Goal: Find specific page/section: Find specific page/section

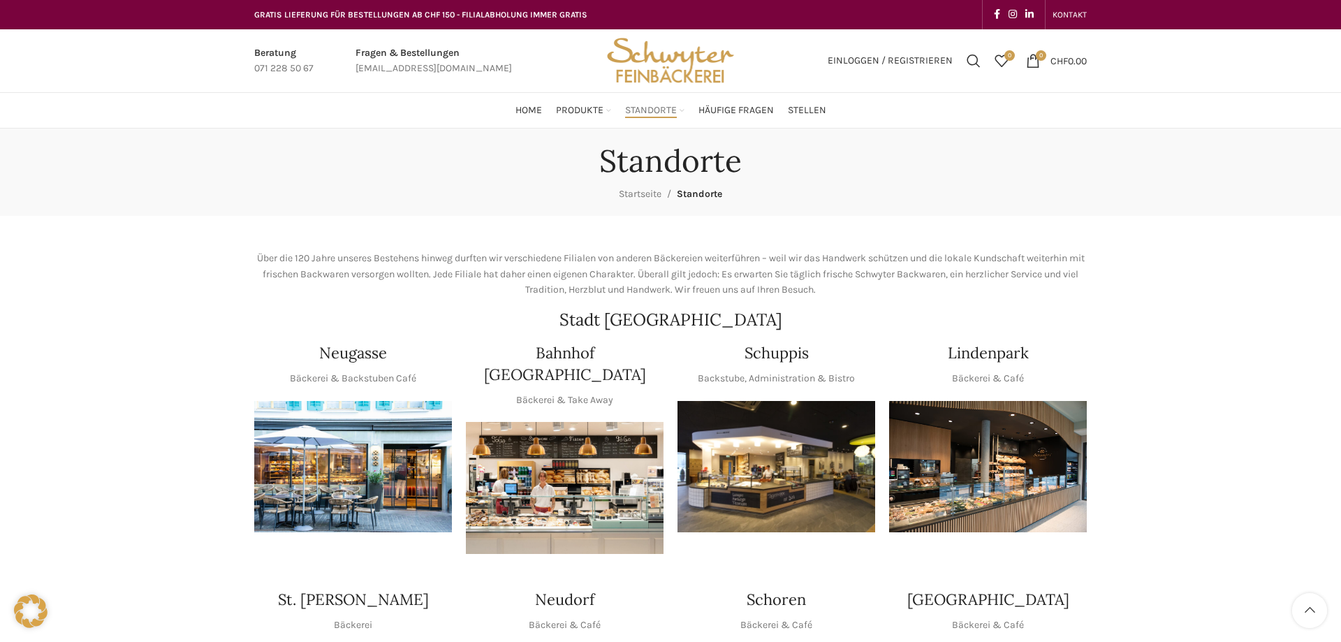
scroll to position [285, 0]
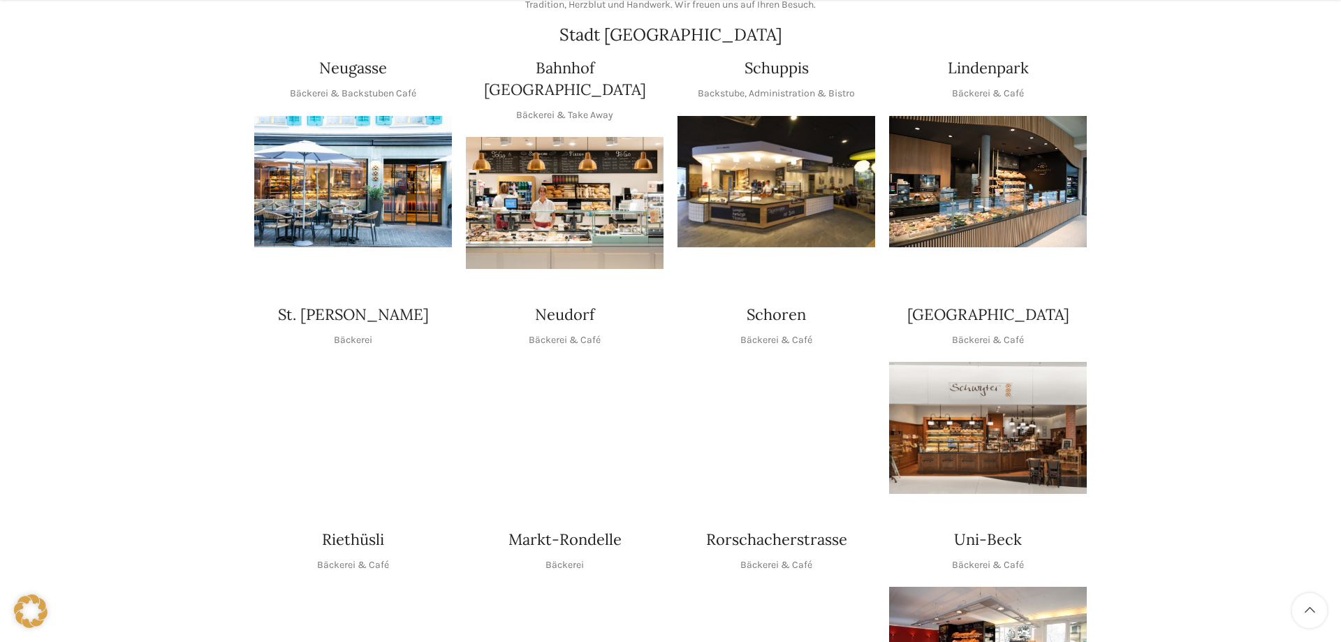
click at [351, 122] on img "1 / 1" at bounding box center [353, 182] width 198 height 132
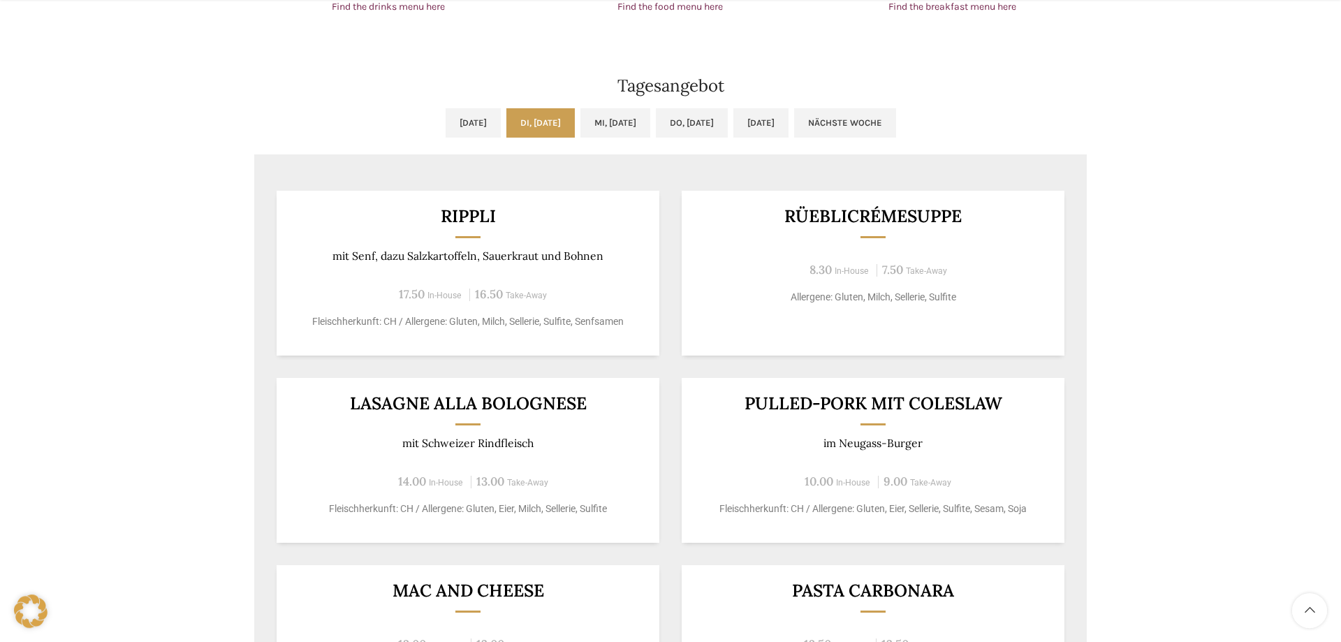
scroll to position [1140, 0]
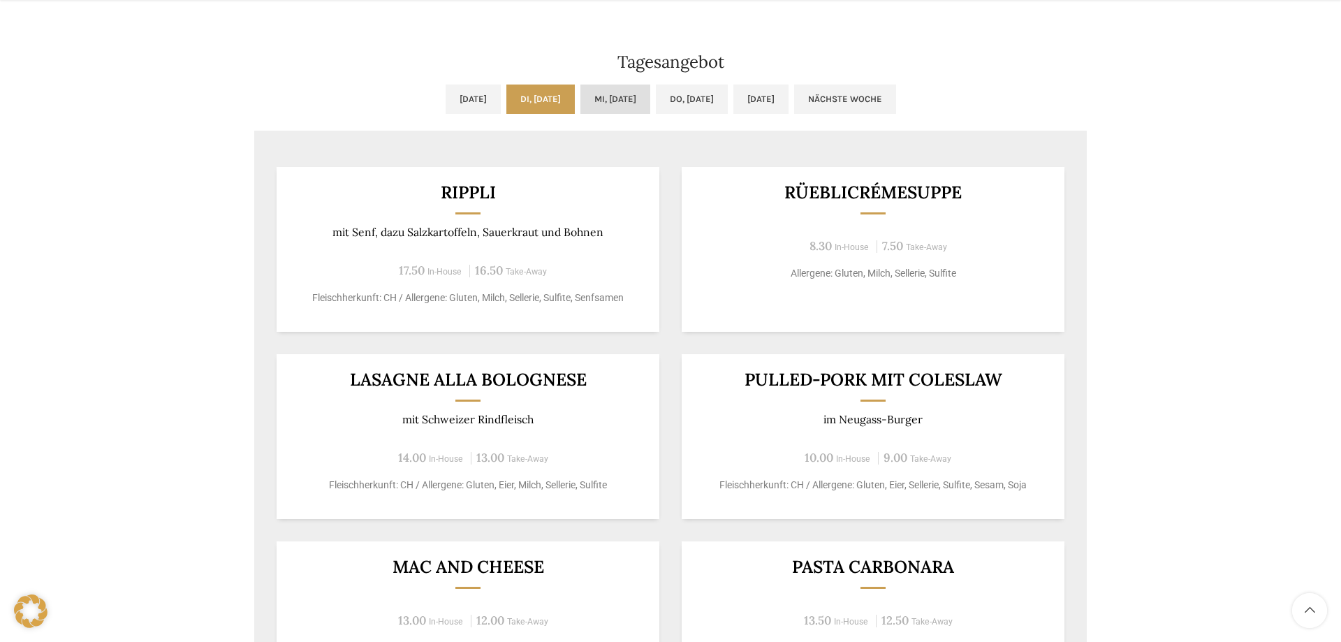
drag, startPoint x: 597, startPoint y: 94, endPoint x: 601, endPoint y: 105, distance: 11.7
click at [598, 94] on link "Mi, [DATE]" at bounding box center [615, 99] width 70 height 29
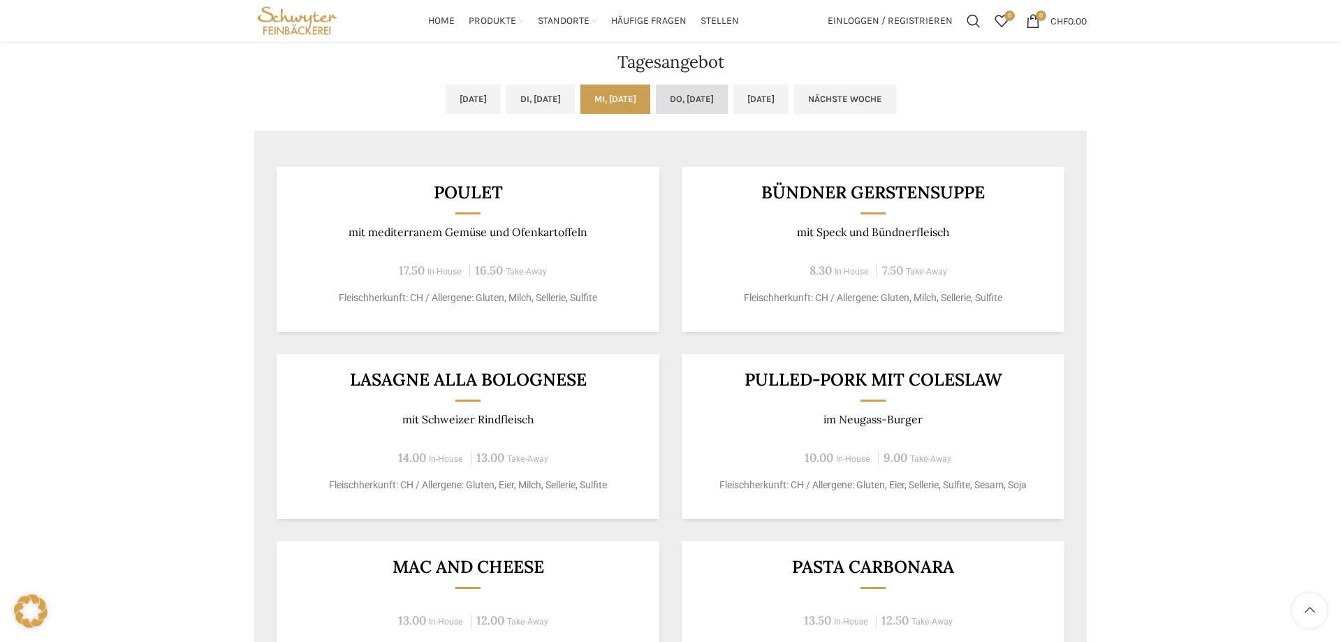
click at [696, 104] on link "Do, [DATE]" at bounding box center [692, 99] width 72 height 29
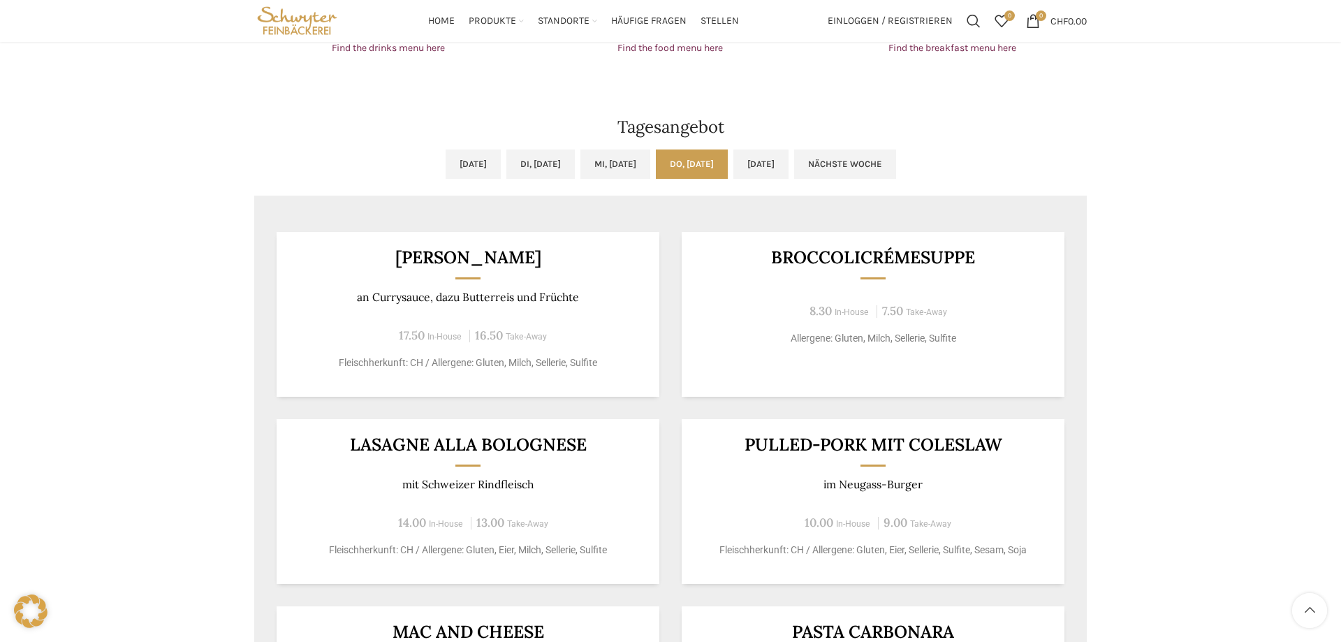
scroll to position [997, 0]
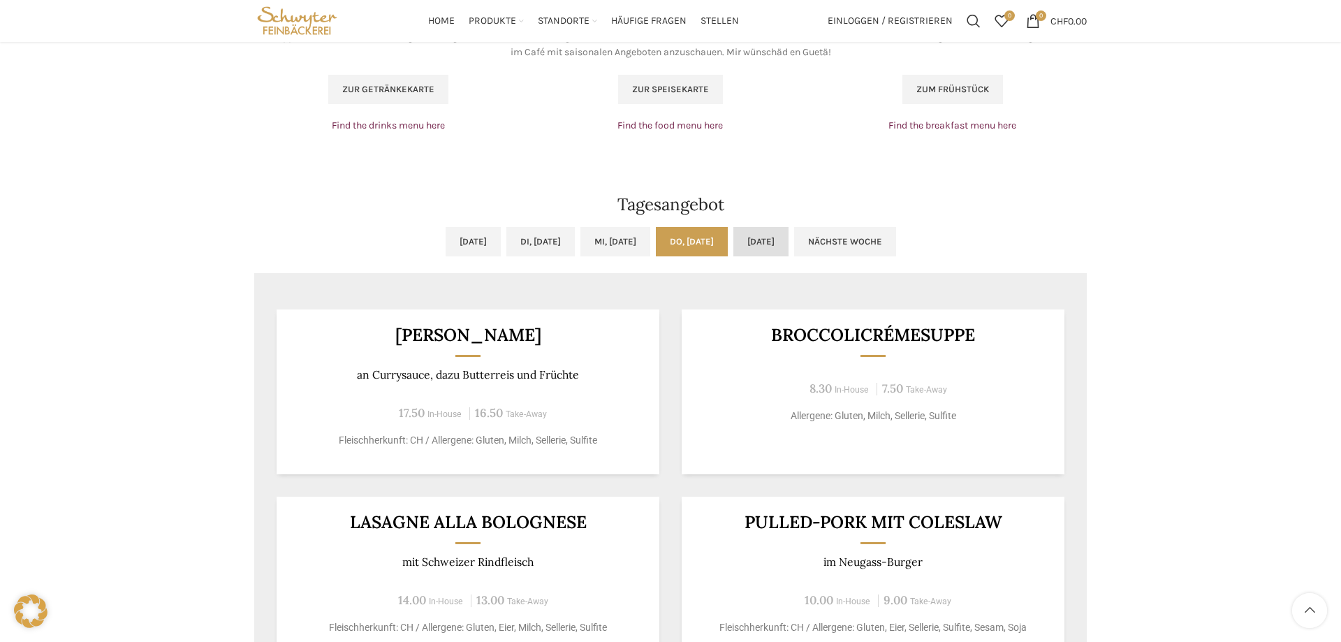
click at [789, 230] on link "[DATE]" at bounding box center [760, 241] width 55 height 29
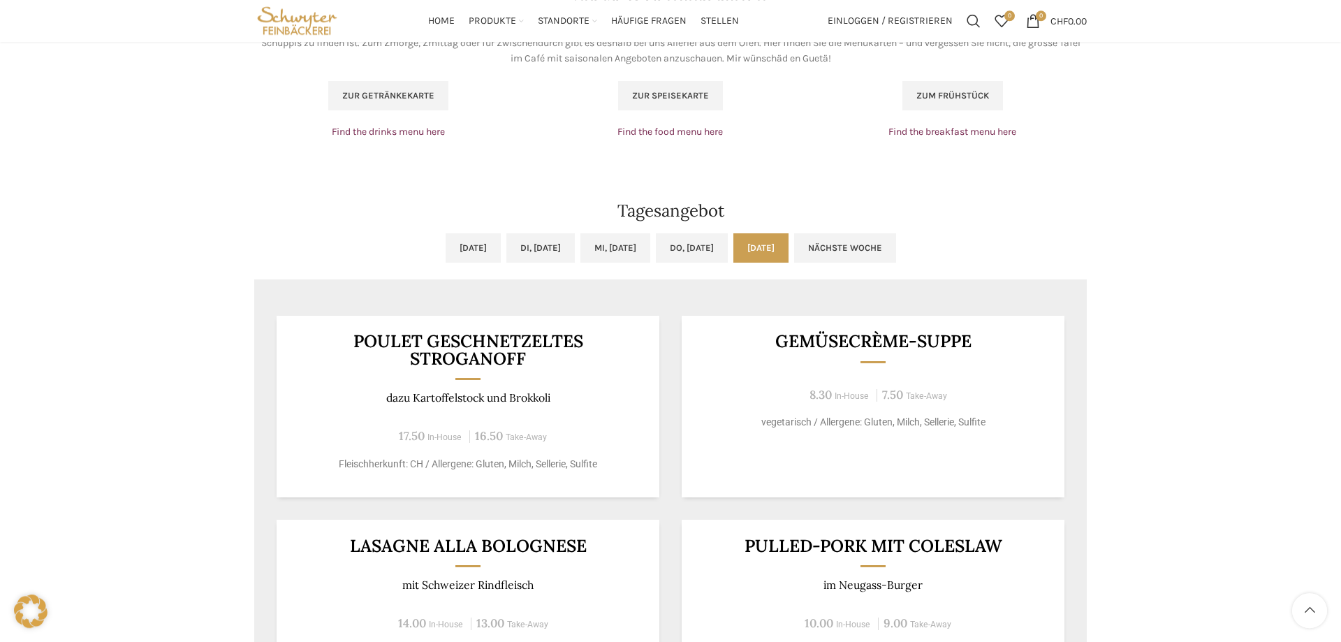
scroll to position [926, 0]
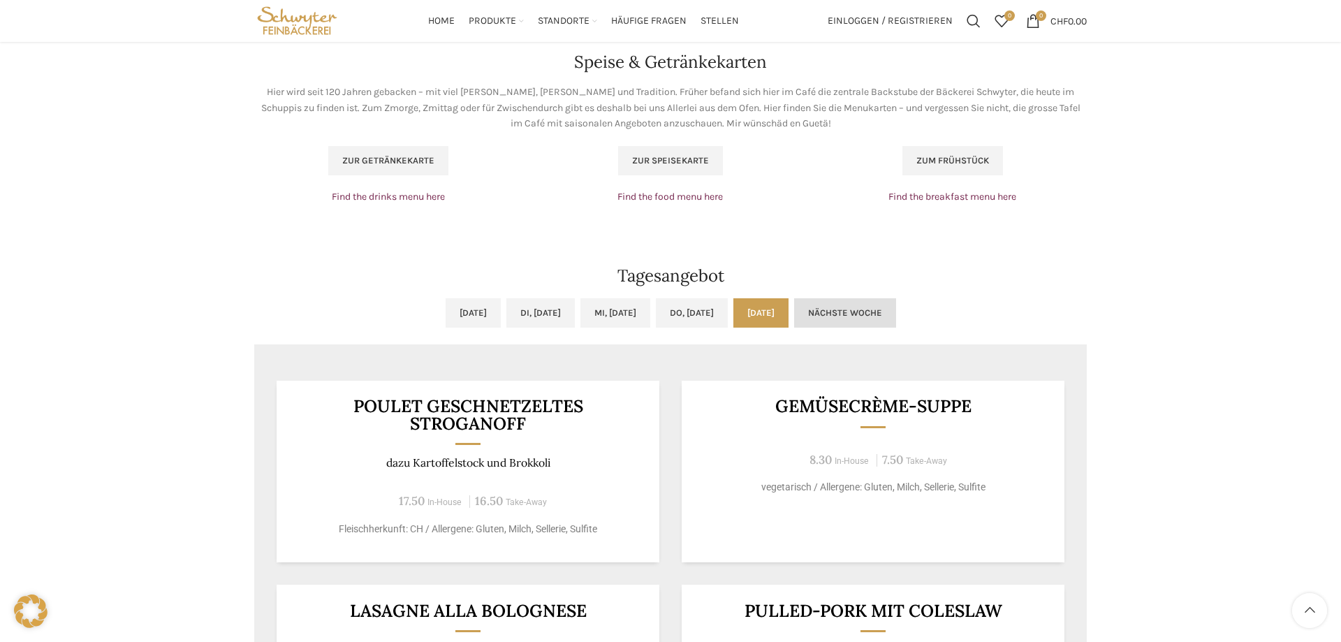
click at [895, 304] on link "Nächste Woche" at bounding box center [845, 312] width 102 height 29
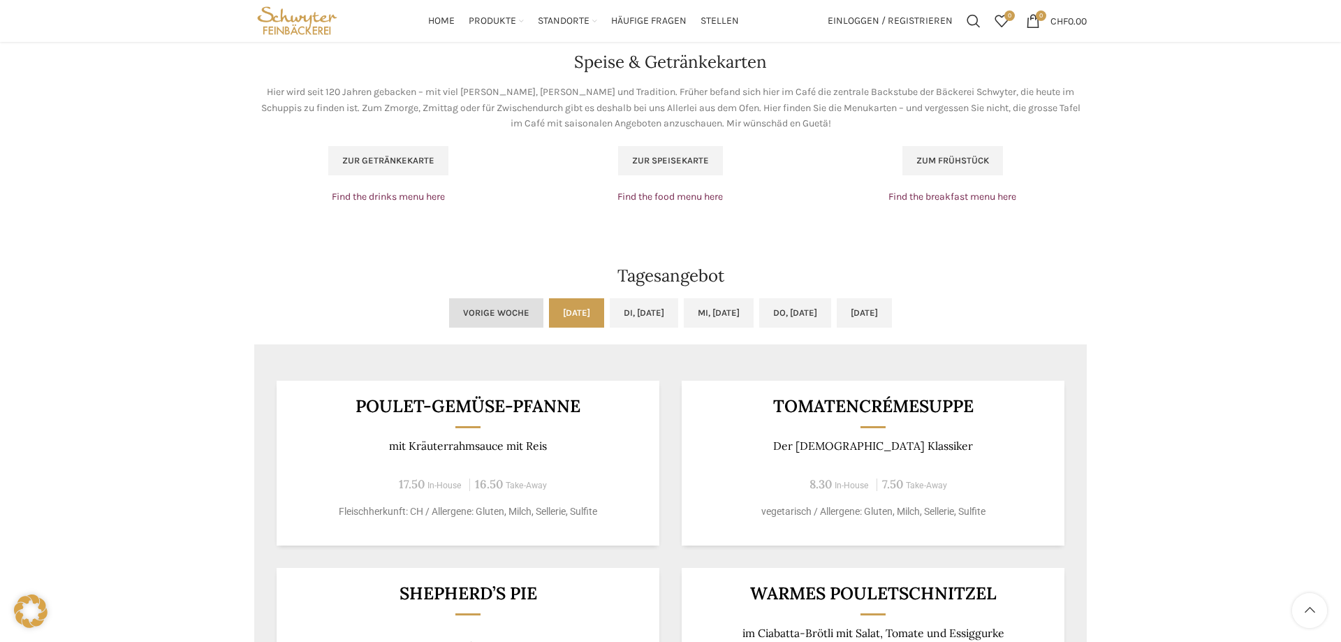
click at [469, 305] on link "Vorige Woche" at bounding box center [496, 312] width 94 height 29
